Goal: Transaction & Acquisition: Subscribe to service/newsletter

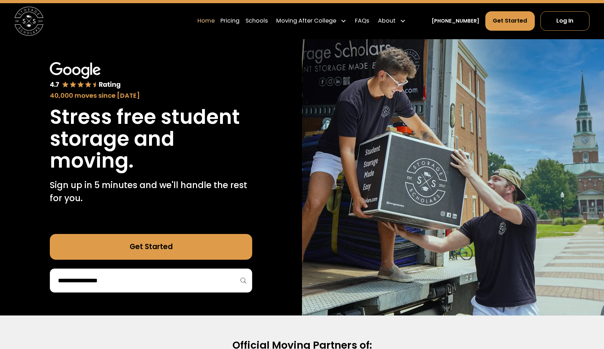
scroll to position [20, 0]
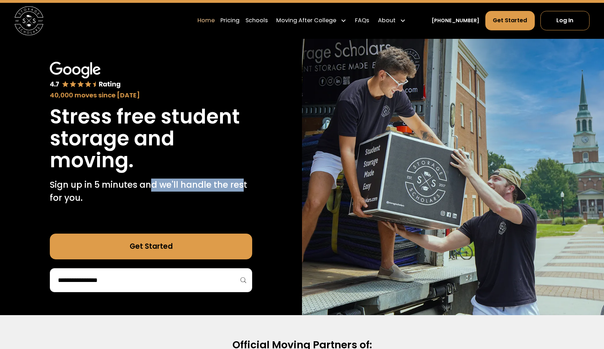
drag, startPoint x: 152, startPoint y: 189, endPoint x: 243, endPoint y: 184, distance: 91.3
click at [243, 184] on p "Sign up in 5 minutes and we'll handle the rest for you." at bounding box center [151, 192] width 202 height 26
click at [244, 185] on p "Sign up in 5 minutes and we'll handle the rest for you." at bounding box center [151, 192] width 202 height 26
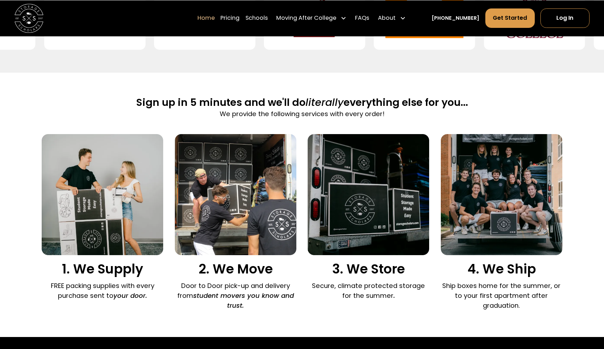
scroll to position [403, 0]
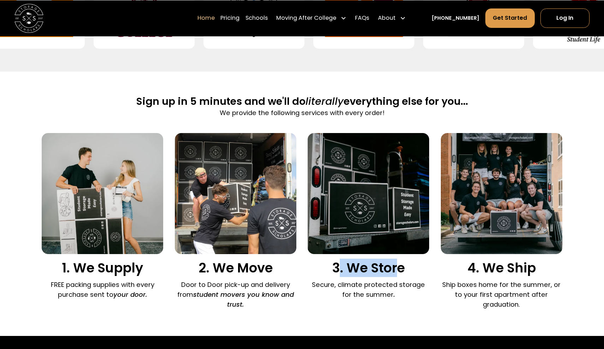
drag, startPoint x: 341, startPoint y: 280, endPoint x: 395, endPoint y: 278, distance: 54.1
click at [395, 276] on h3 "3. We Store" at bounding box center [369, 268] width 122 height 16
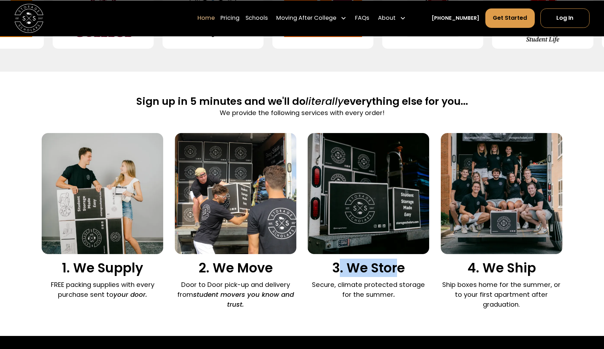
click at [395, 276] on h3 "3. We Store" at bounding box center [369, 268] width 122 height 16
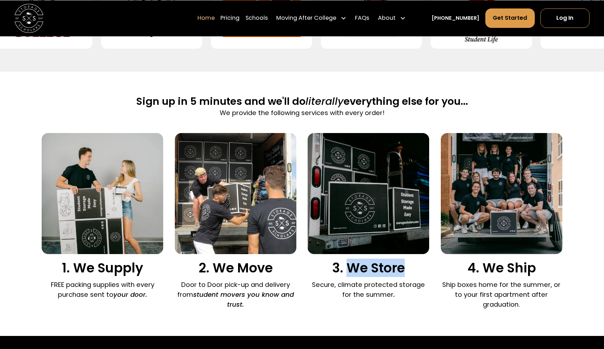
drag, startPoint x: 404, startPoint y: 277, endPoint x: 348, endPoint y: 276, distance: 56.5
click at [347, 276] on h3 "3. We Store" at bounding box center [369, 268] width 122 height 16
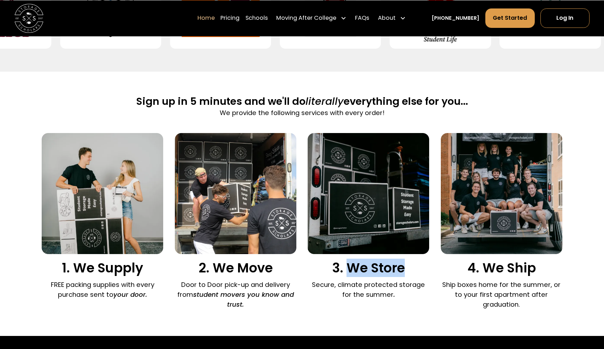
click at [348, 276] on h3 "3. We Store" at bounding box center [369, 268] width 122 height 16
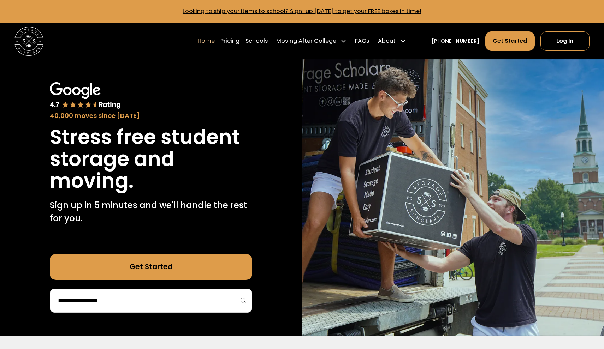
scroll to position [0, 0]
click at [160, 292] on div at bounding box center [151, 301] width 202 height 24
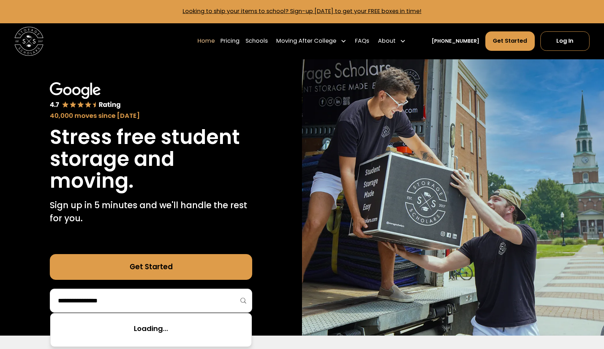
click at [94, 298] on input "search" at bounding box center [151, 301] width 188 height 12
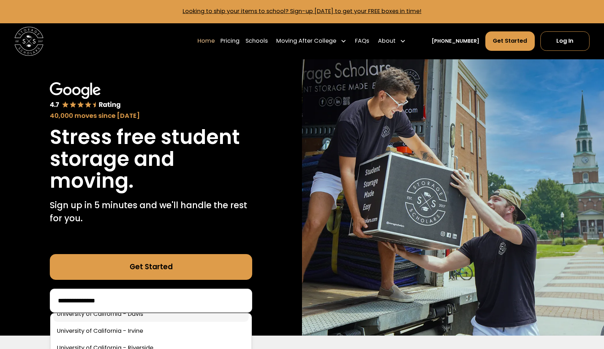
type input "**********"
click at [81, 319] on link at bounding box center [150, 315] width 195 height 16
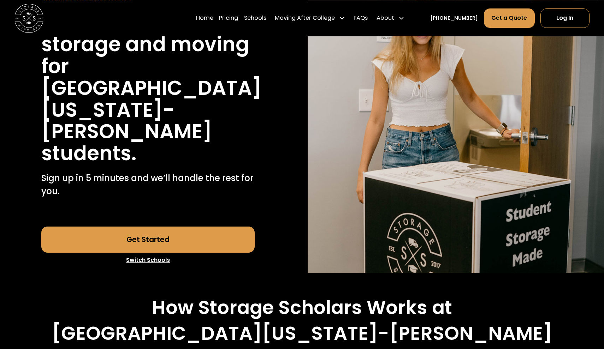
scroll to position [109, 0]
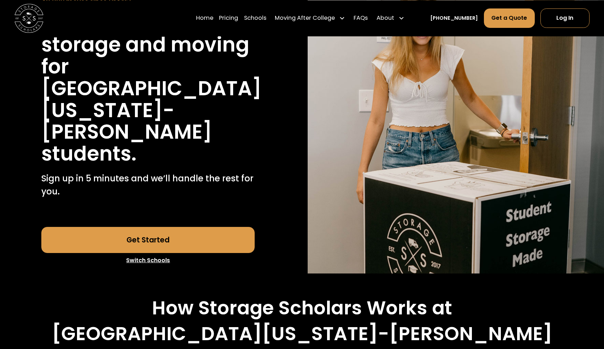
click at [197, 227] on link "Get Started" at bounding box center [147, 240] width 213 height 26
